Goal: Task Accomplishment & Management: Complete application form

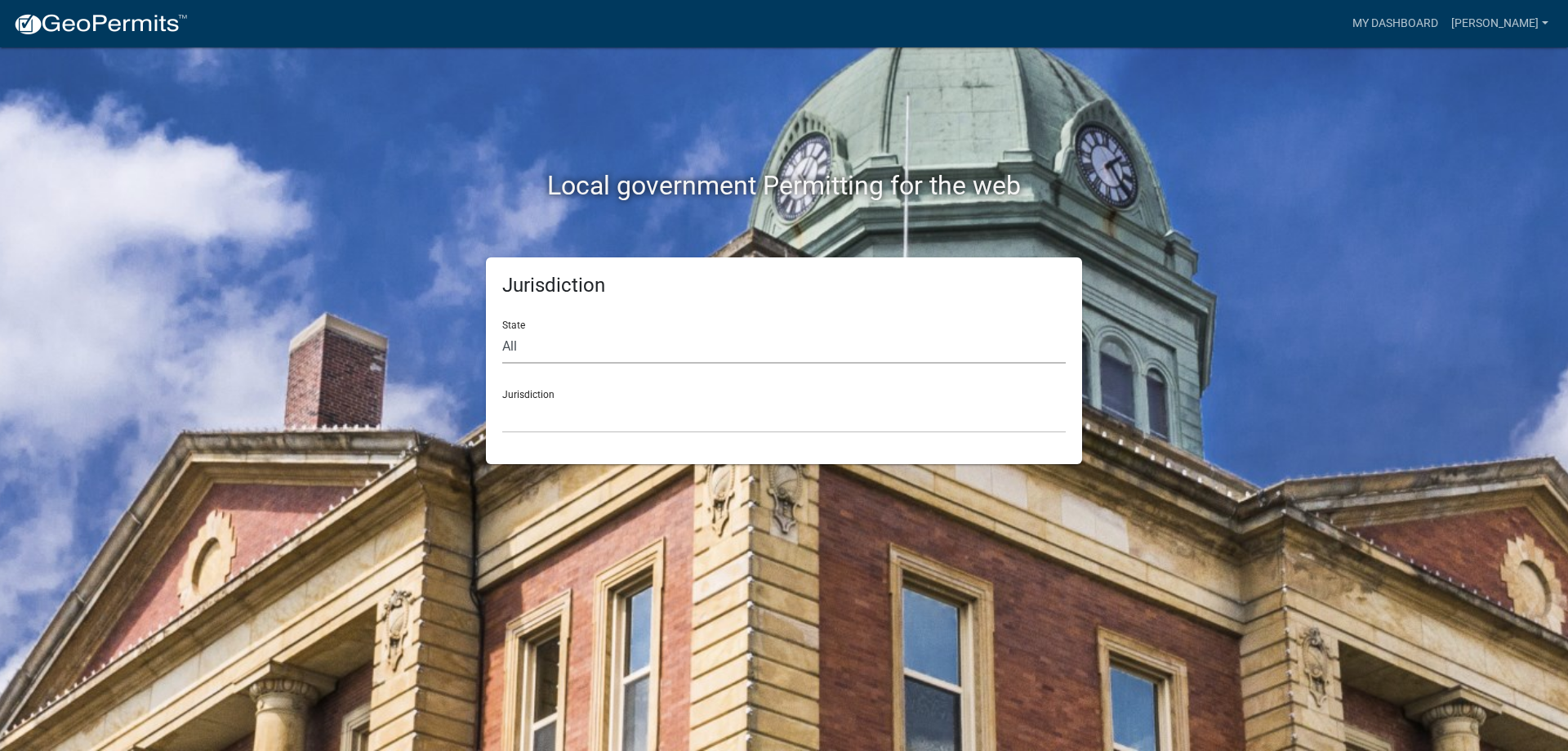
click at [516, 344] on select "All [US_STATE] [US_STATE] [US_STATE] [US_STATE] [US_STATE] [US_STATE] [US_STATE…" at bounding box center [784, 347] width 563 height 33
select select "[US_STATE]"
click at [502, 330] on select "All [US_STATE] [US_STATE] [US_STATE] [US_STATE] [US_STATE] [US_STATE] [US_STATE…" at bounding box center [784, 347] width 563 height 33
click at [535, 427] on select "City of [GEOGRAPHIC_DATA], [US_STATE] City of [GEOGRAPHIC_DATA], [US_STATE] Cit…" at bounding box center [784, 416] width 563 height 33
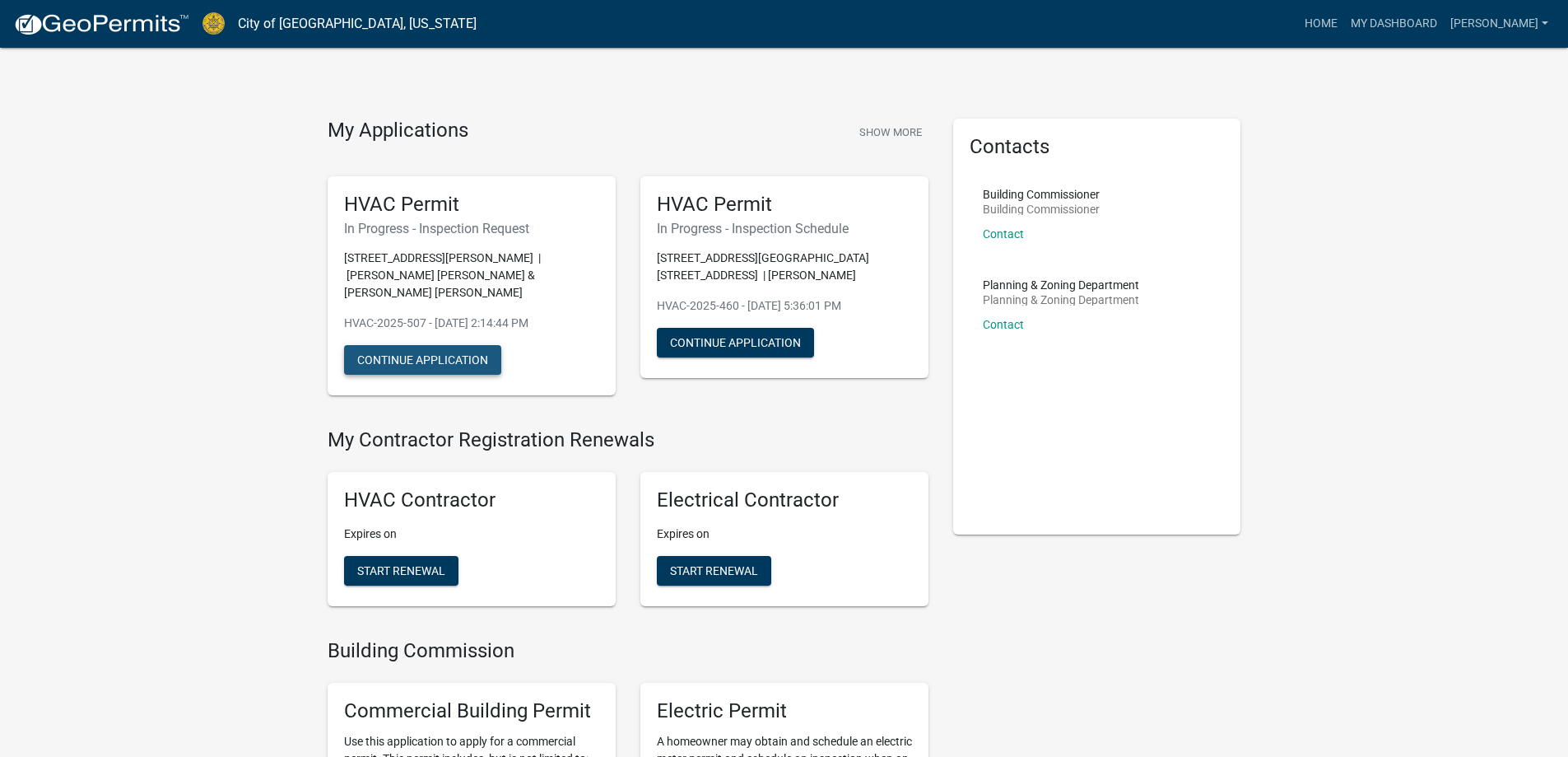
click at [438, 345] on button "Continue Application" at bounding box center [423, 359] width 158 height 29
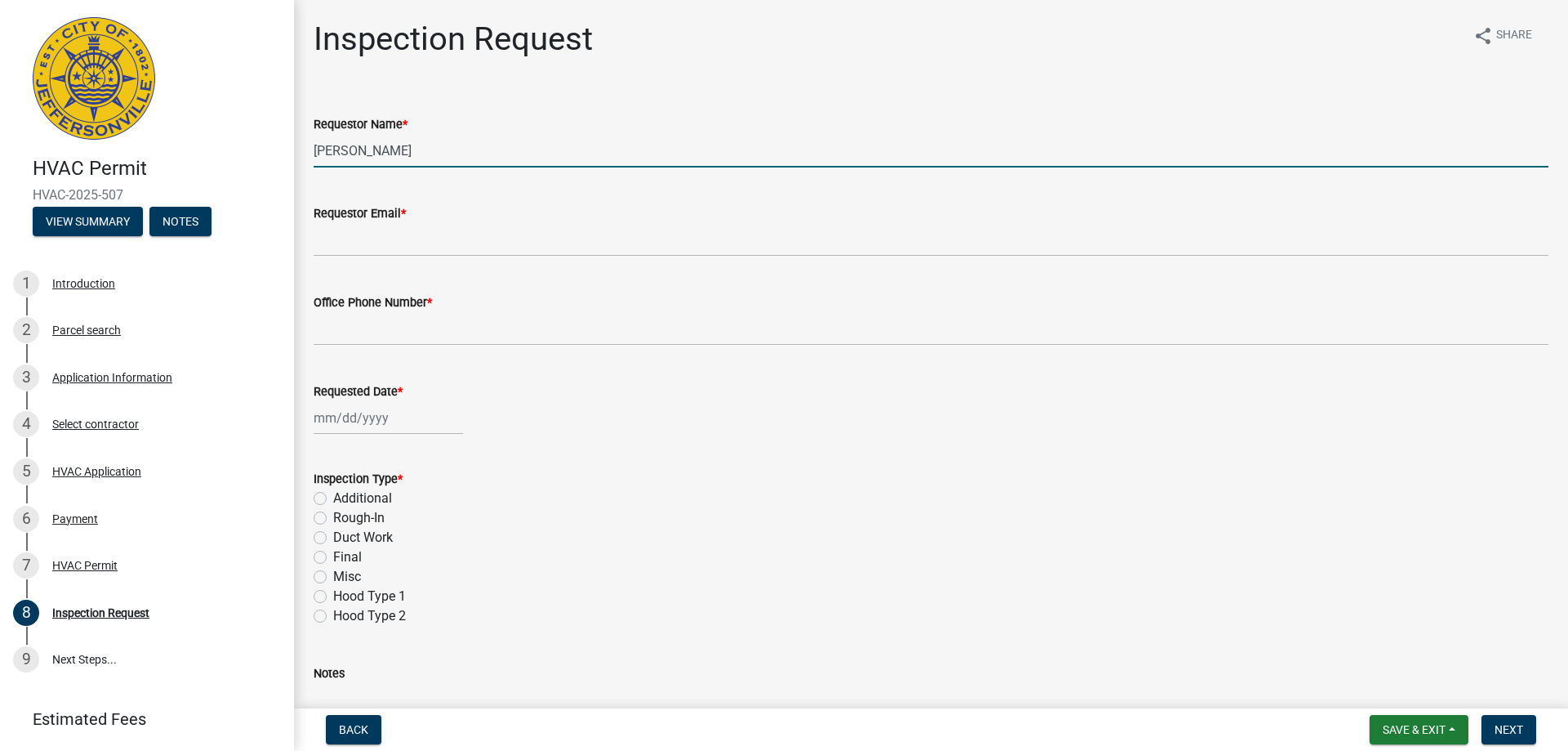
drag, startPoint x: 377, startPoint y: 152, endPoint x: 306, endPoint y: 153, distance: 71.0
click at [306, 153] on div "Requestor Name * [PERSON_NAME]" at bounding box center [930, 129] width 1259 height 76
type input "r"
type input "[PERSON_NAME]"
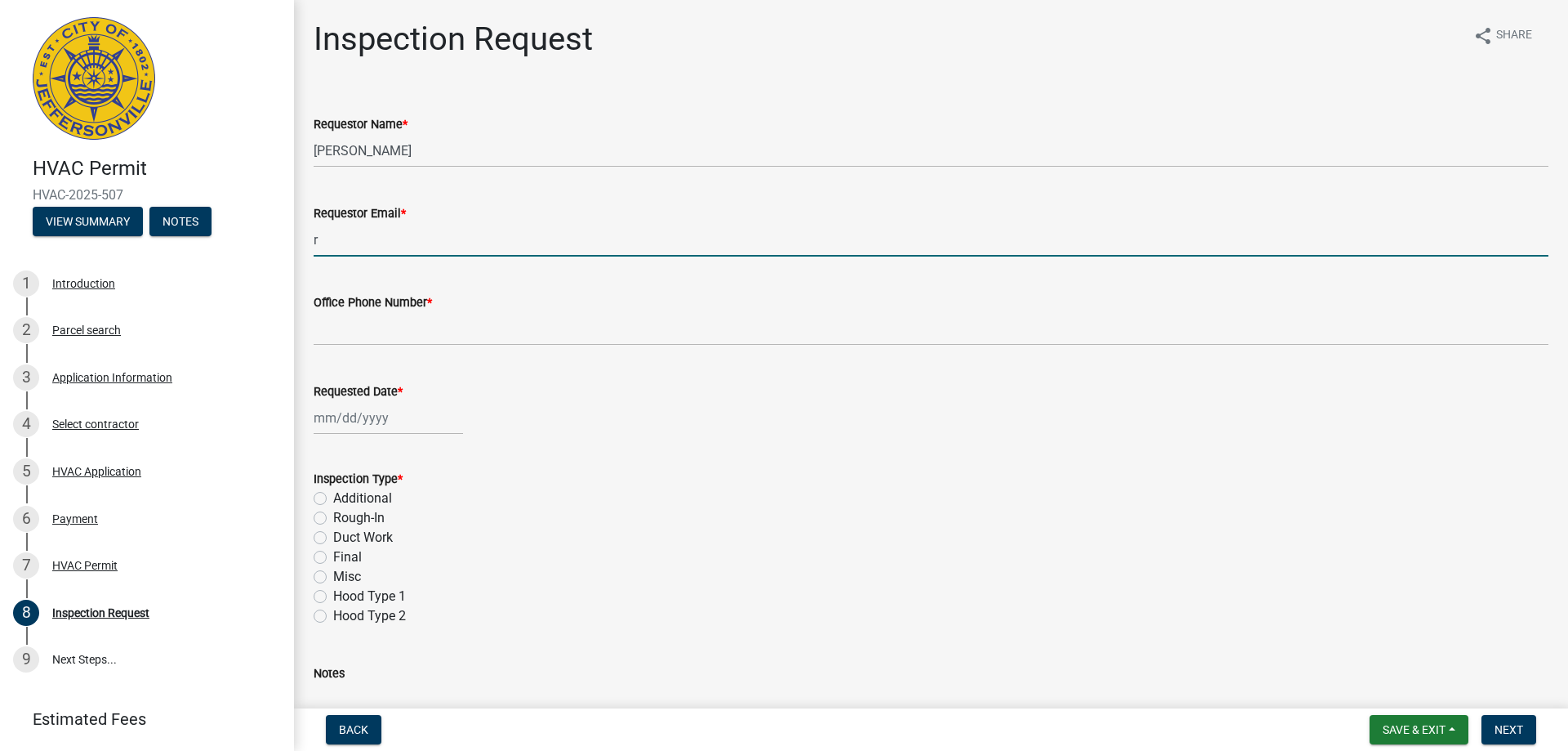
type input "[EMAIL_ADDRESS][DOMAIN_NAME]"
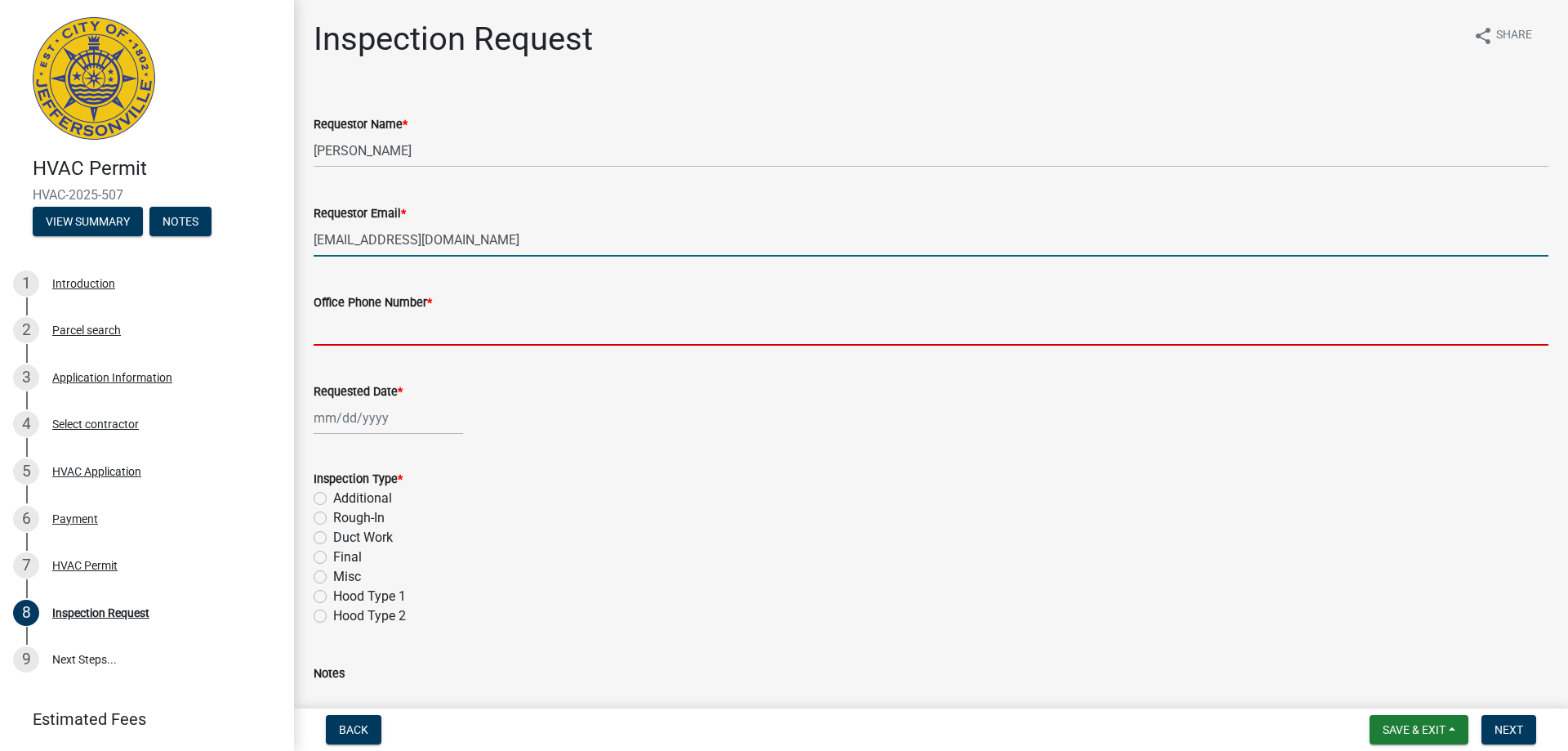
type input "5022666544"
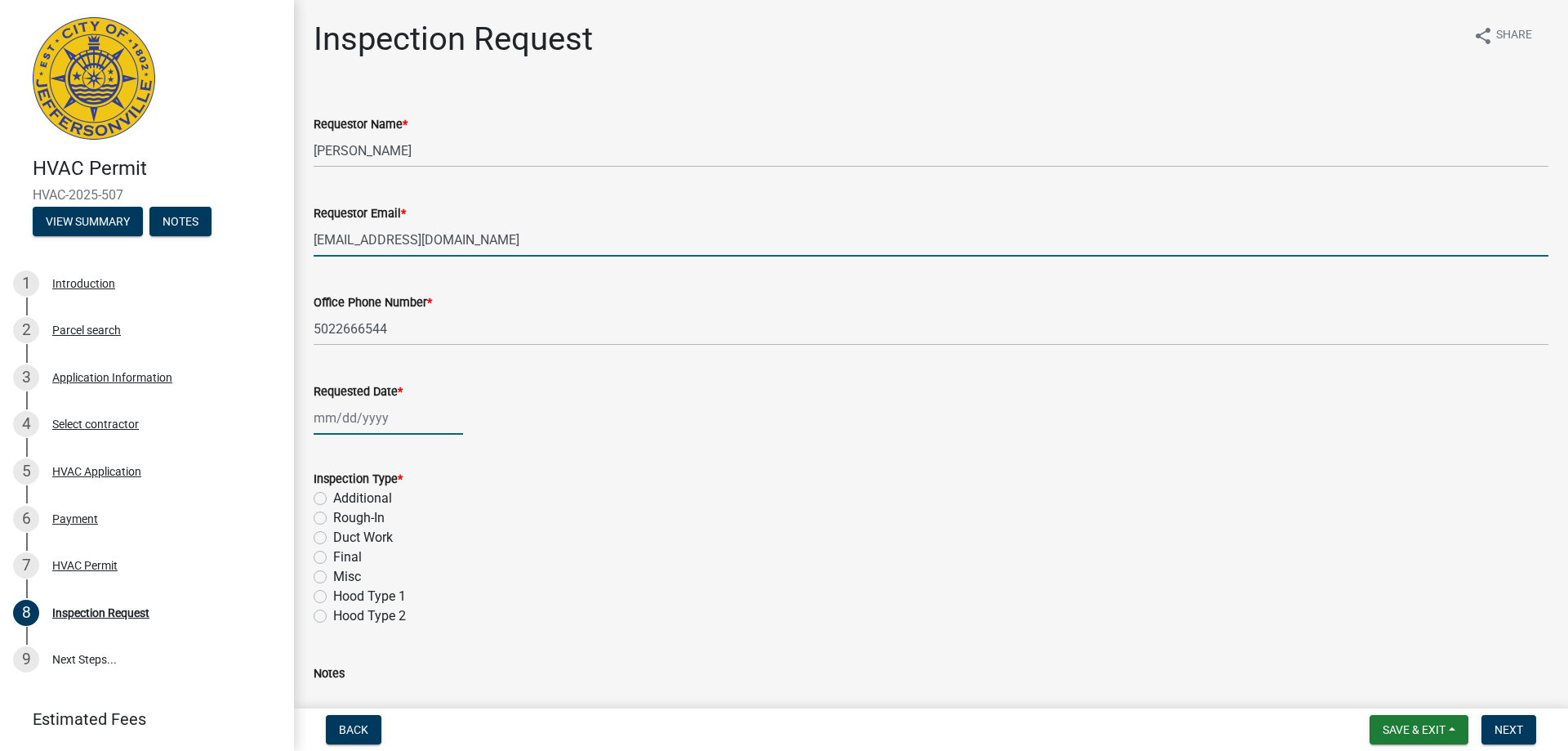
click at [331, 416] on div at bounding box center [388, 418] width 150 height 33
select select "8"
select select "2025"
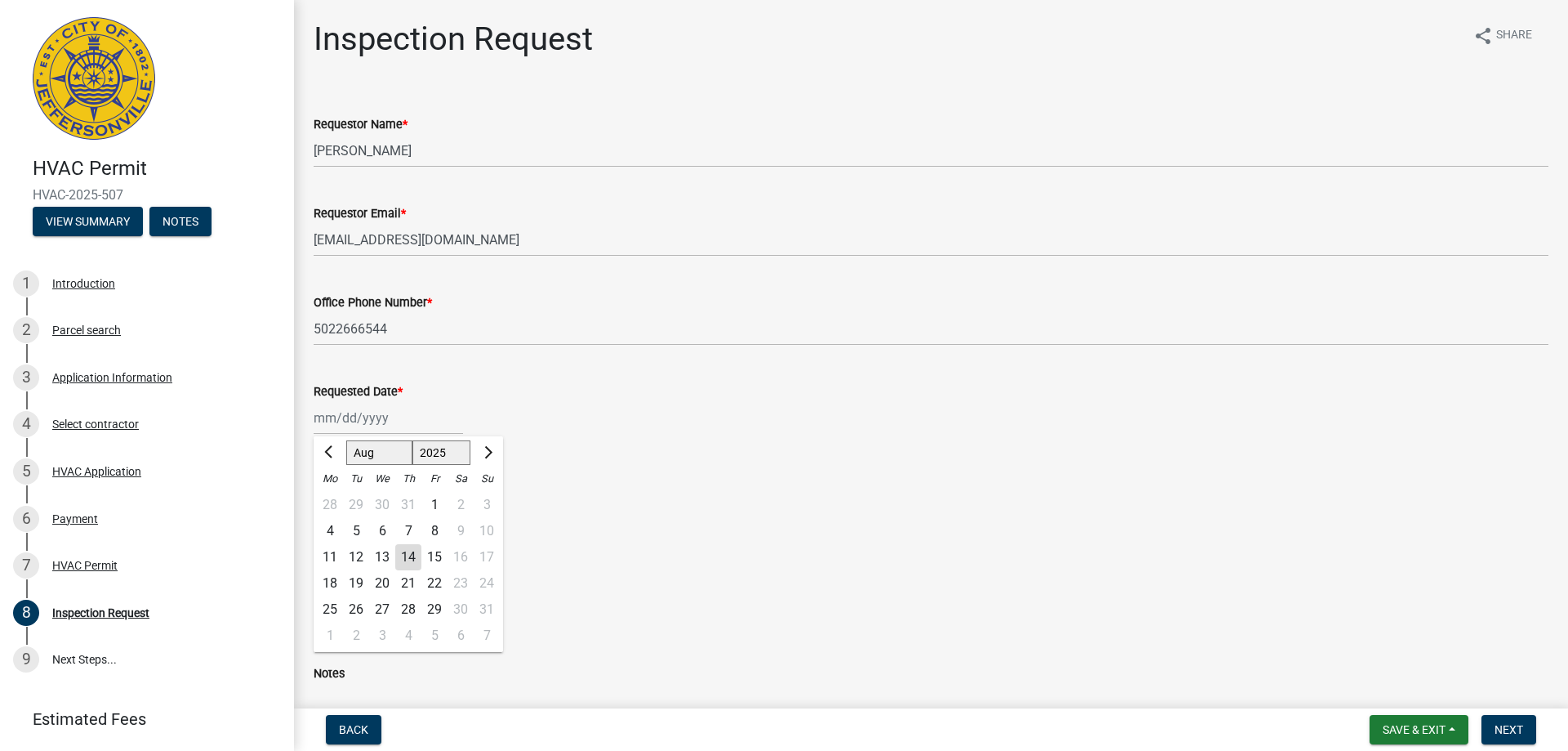
click at [435, 556] on div "15" at bounding box center [434, 557] width 26 height 26
type input "[DATE]"
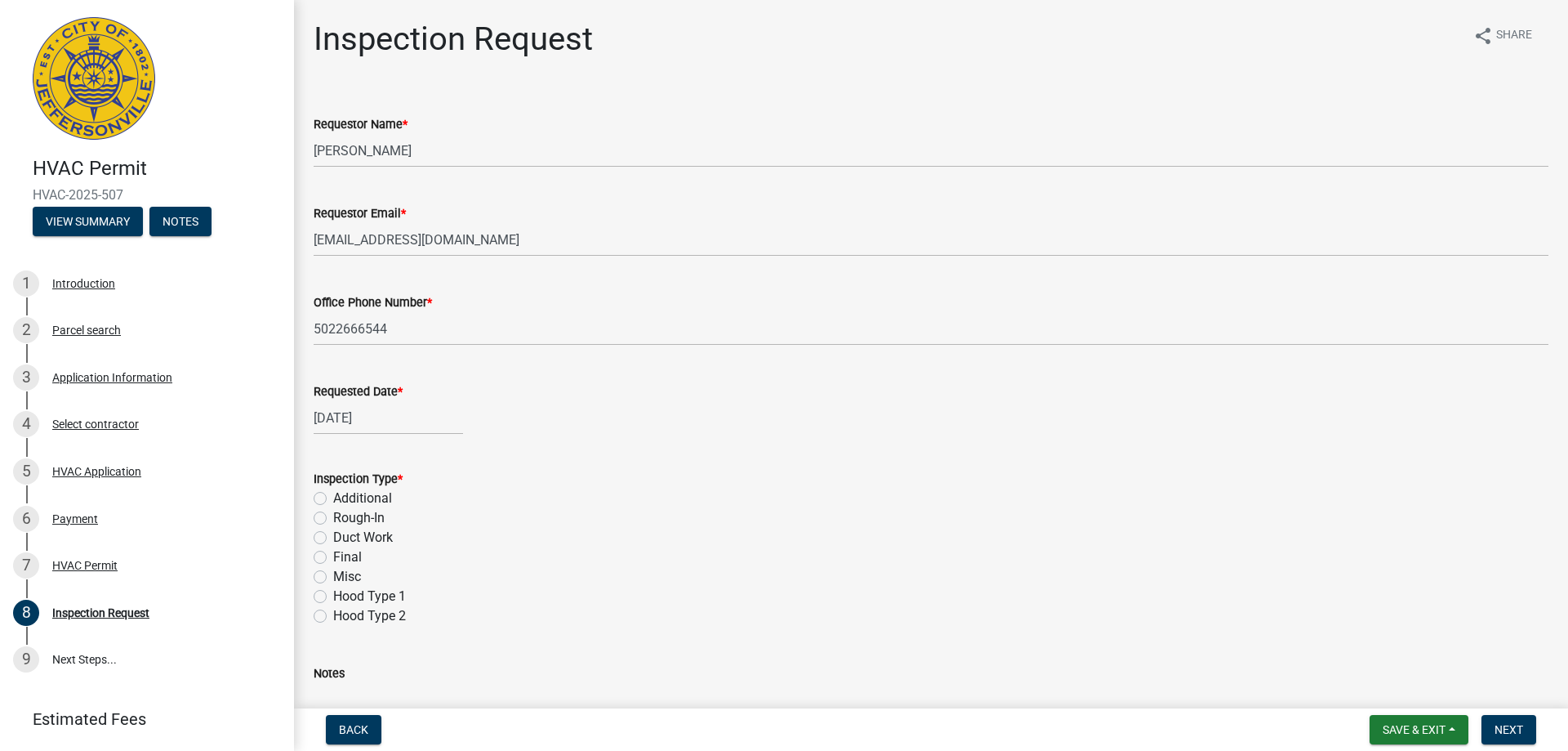
click at [333, 561] on label "Final" at bounding box center [347, 558] width 28 height 19
click at [333, 558] on input "Final" at bounding box center [338, 553] width 11 height 11
radio input "true"
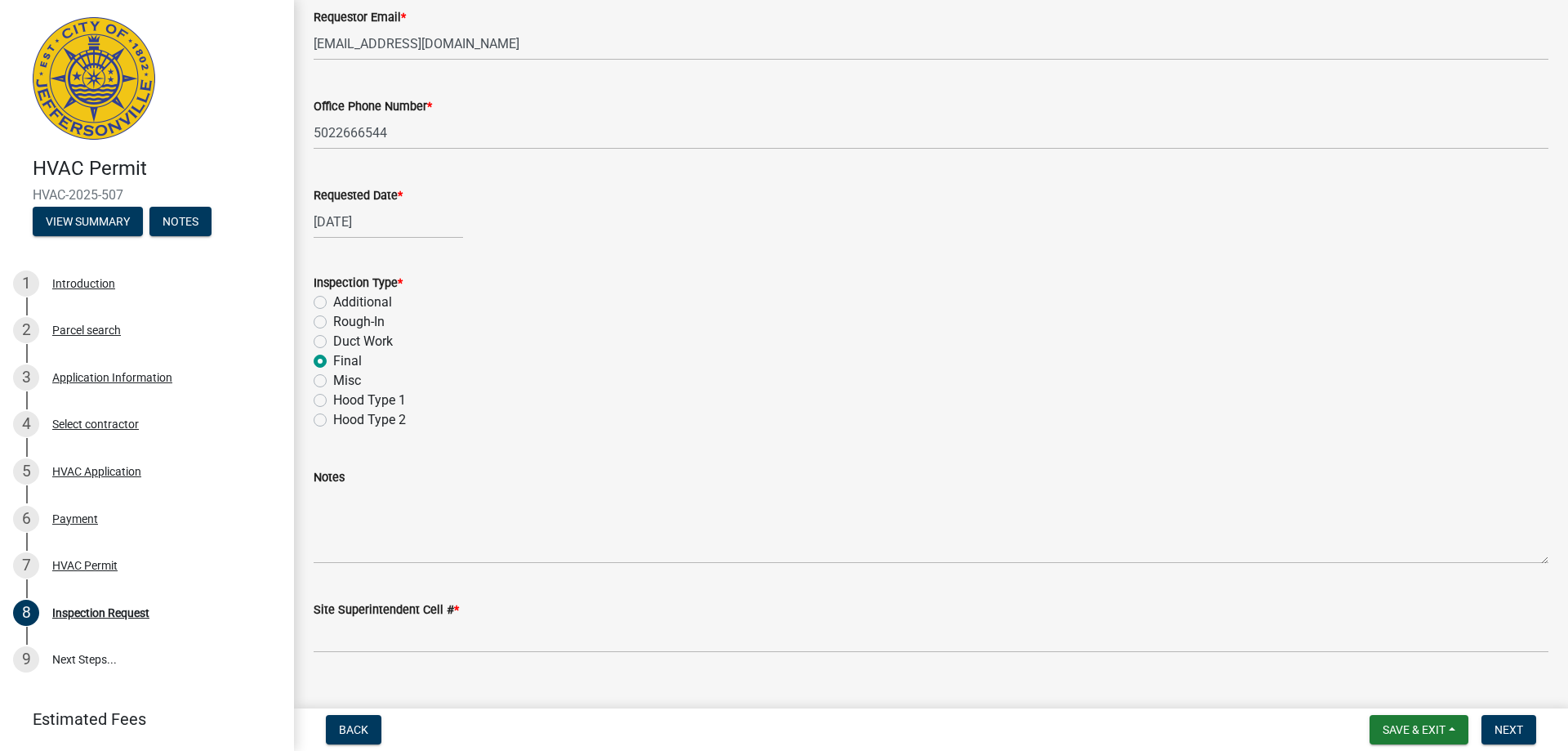
scroll to position [223, 0]
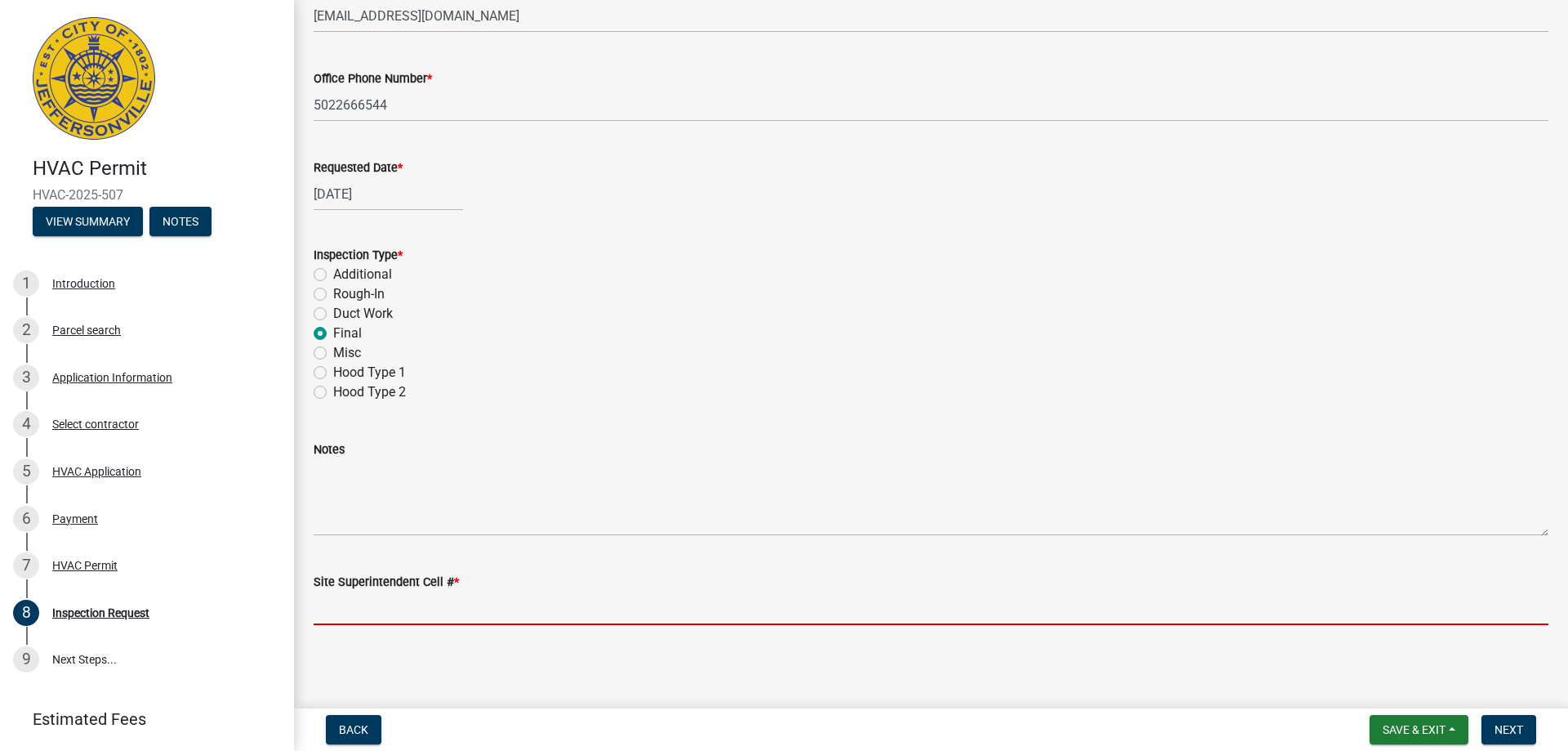
click at [369, 617] on input "Site Superintendent Cell # *" at bounding box center [931, 608] width 1235 height 33
type input "8122075376"
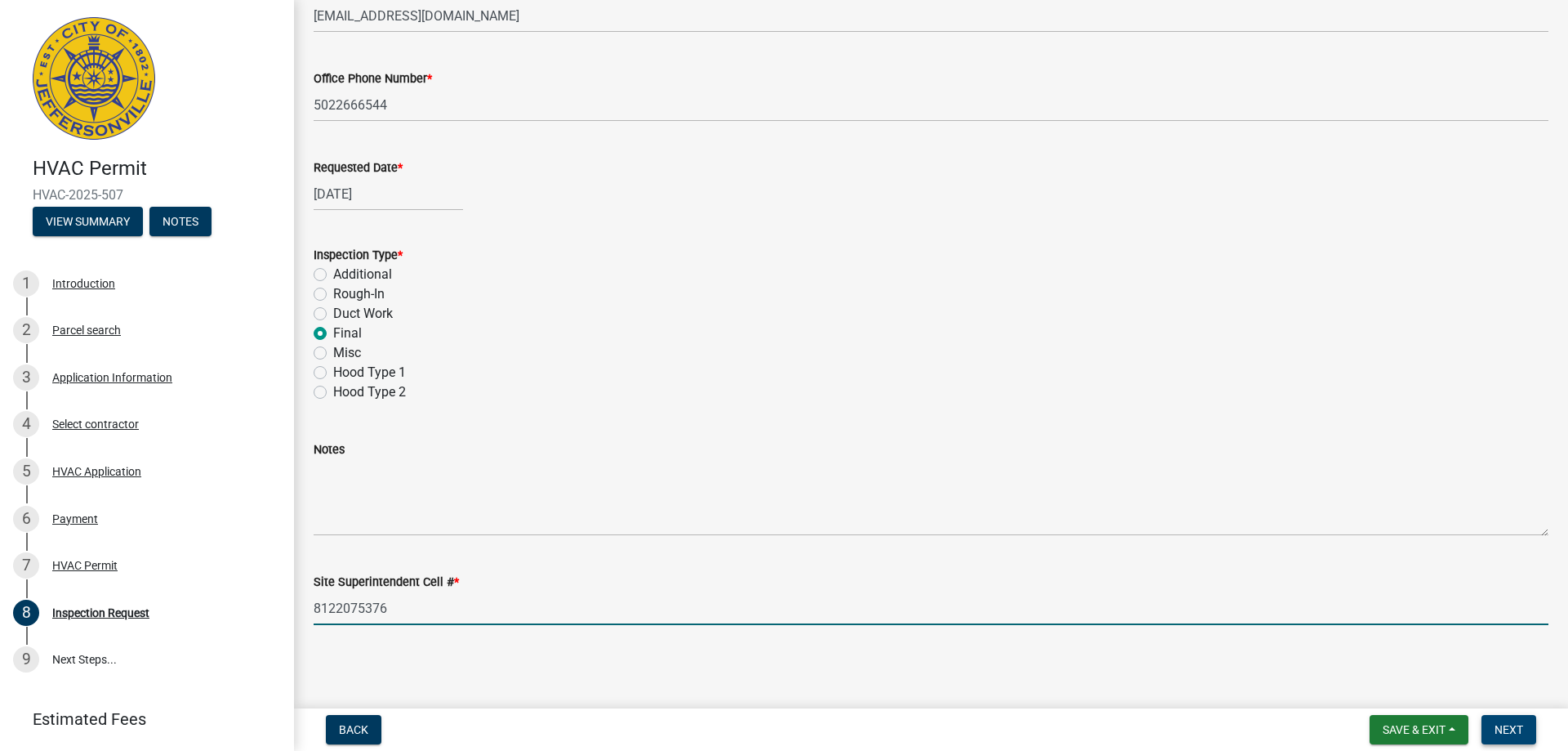
click at [1498, 723] on span "Next" at bounding box center [1508, 729] width 28 height 13
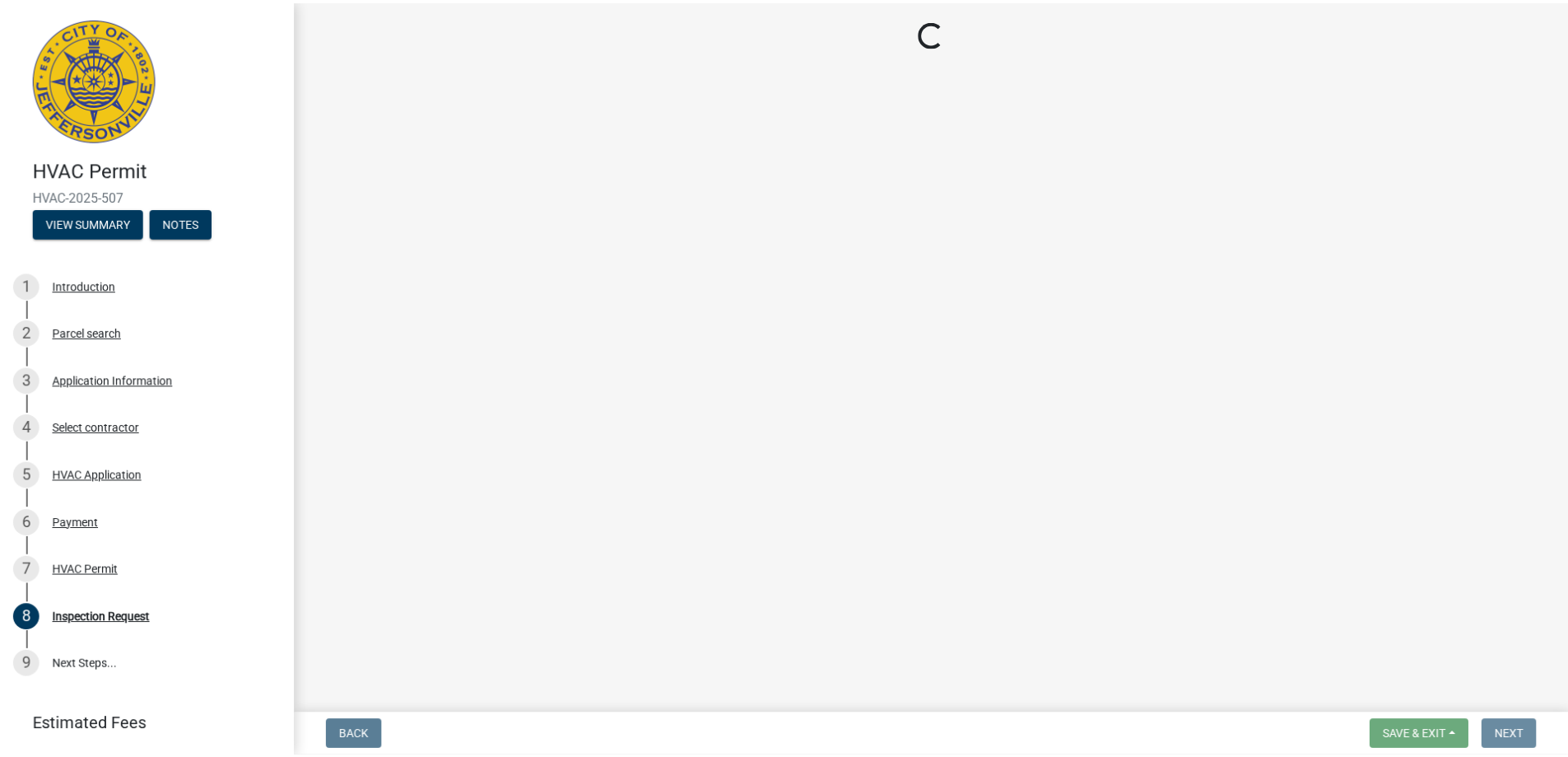
scroll to position [0, 0]
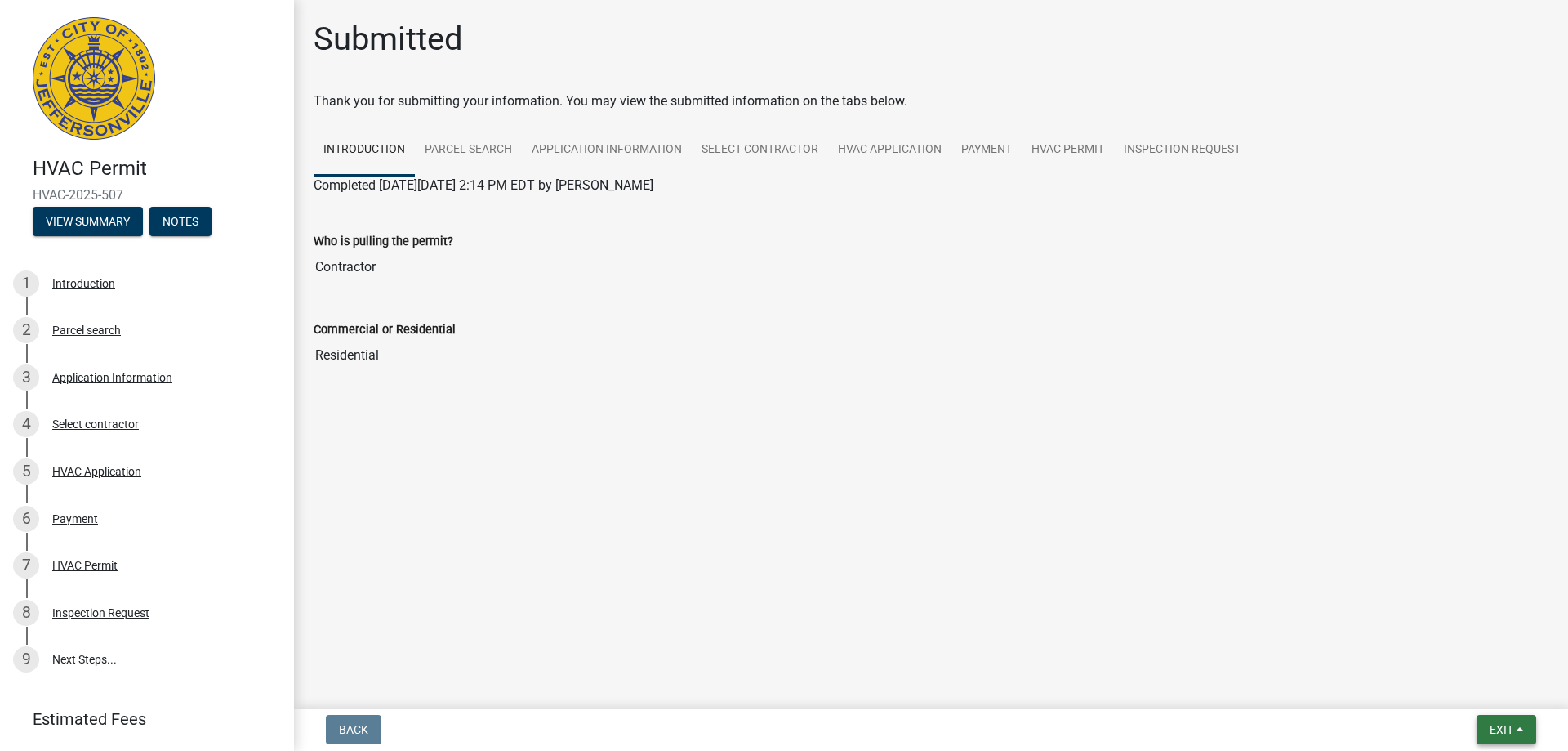
click at [1499, 718] on button "Exit" at bounding box center [1506, 730] width 59 height 29
click at [1458, 689] on button "Save & Exit" at bounding box center [1471, 687] width 131 height 39
